Goal: Communication & Community: Connect with others

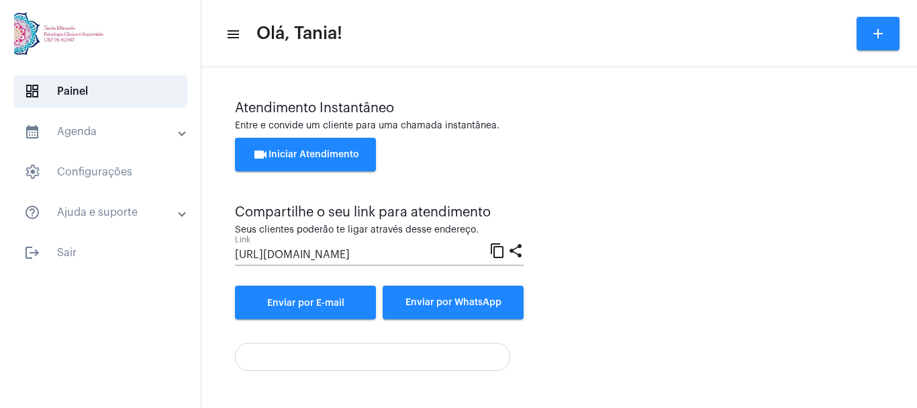
scroll to position [94, 0]
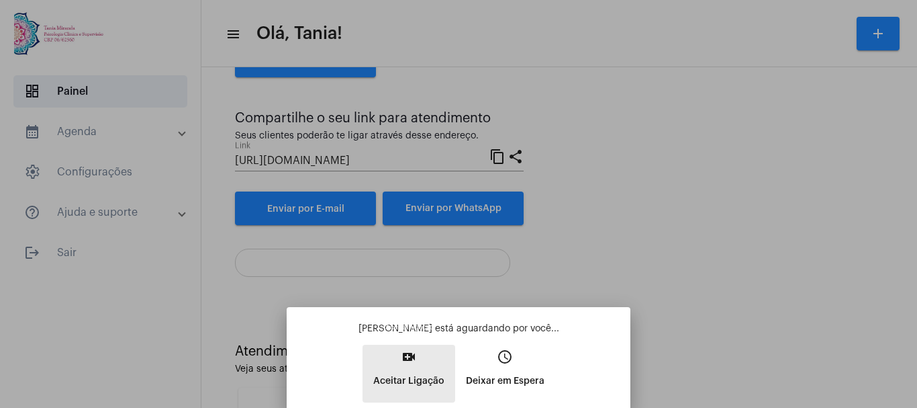
click at [411, 357] on mat-icon "video_call" at bounding box center [409, 356] width 16 height 16
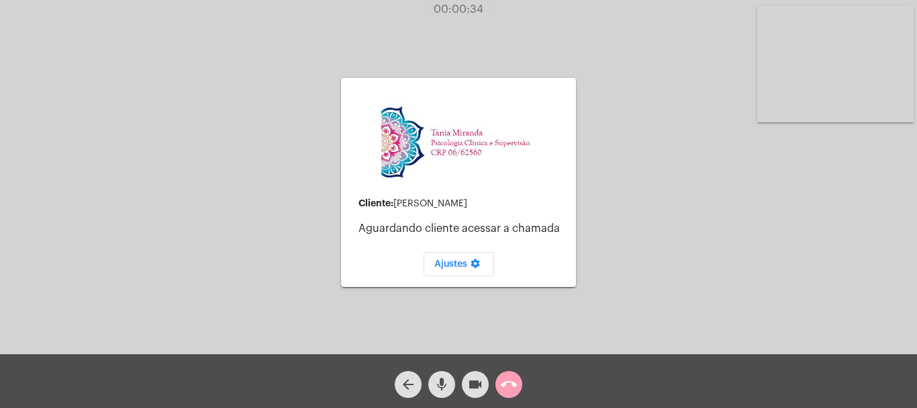
click at [509, 379] on mat-icon "call_end" at bounding box center [509, 384] width 16 height 16
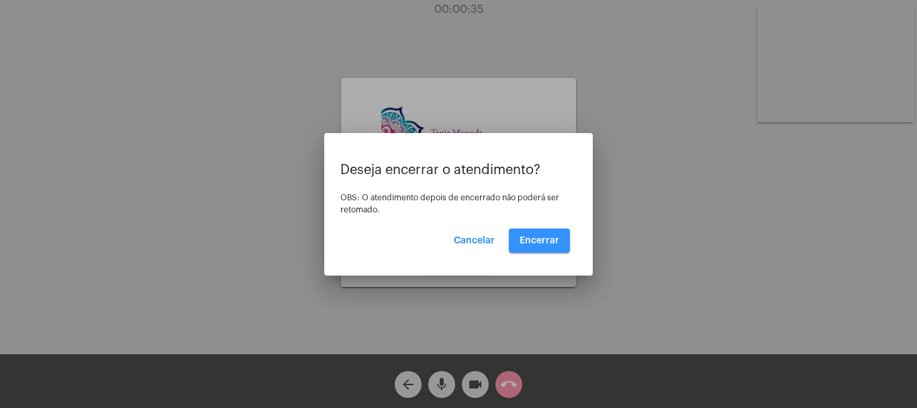
click at [549, 232] on button "Encerrar" at bounding box center [539, 240] width 61 height 24
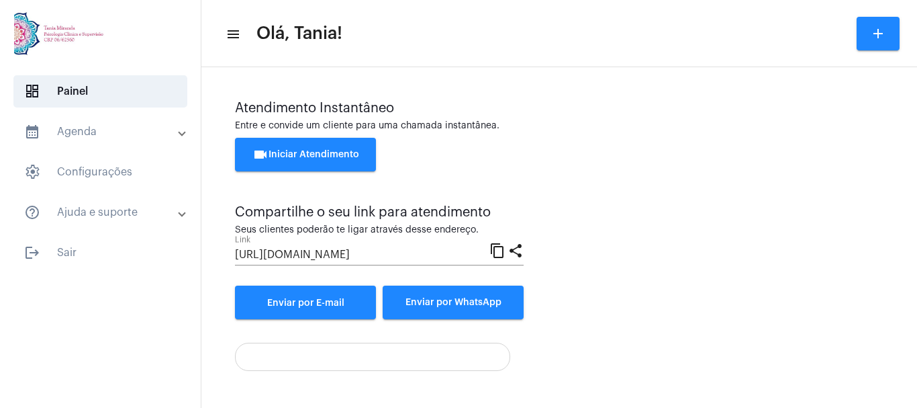
scroll to position [94, 0]
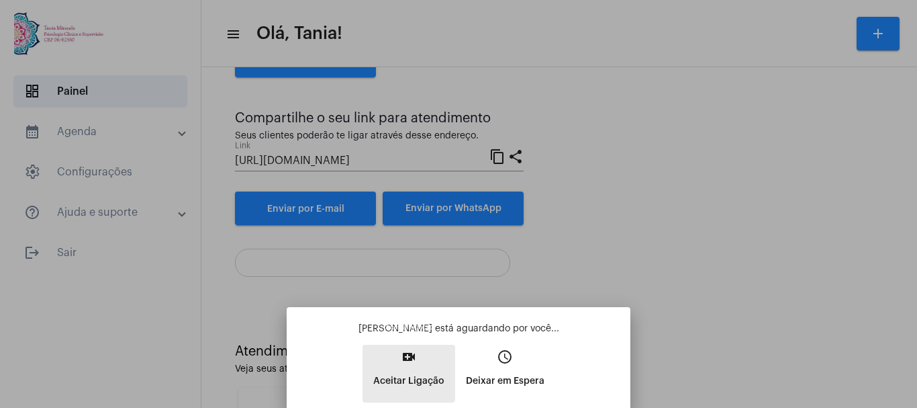
click at [404, 361] on mat-icon "video_call" at bounding box center [409, 356] width 16 height 16
